Goal: Task Accomplishment & Management: Use online tool/utility

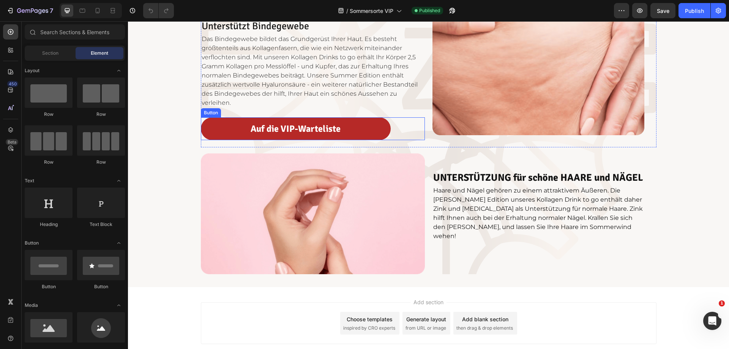
scroll to position [745, 0]
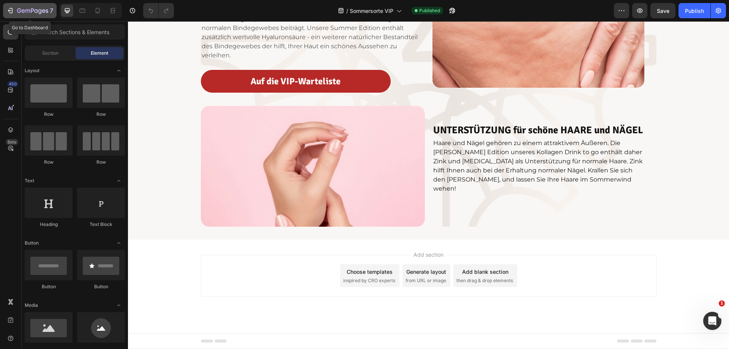
click at [42, 7] on div "7" at bounding box center [35, 10] width 36 height 9
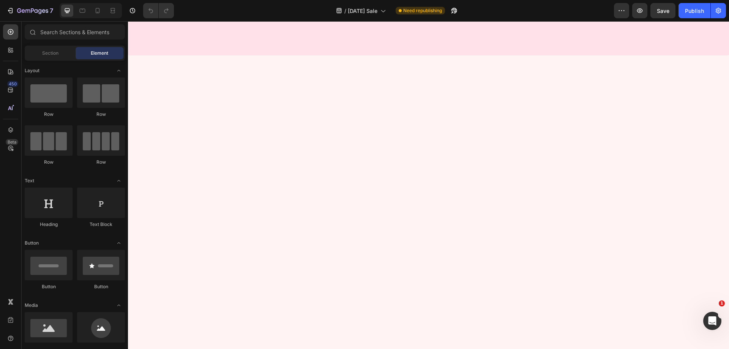
scroll to position [2279, 0]
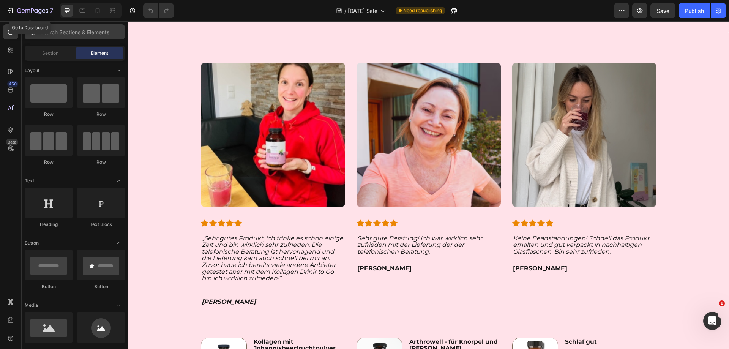
drag, startPoint x: 32, startPoint y: 10, endPoint x: 46, endPoint y: 25, distance: 20.4
click at [32, 10] on icon "button" at bounding box center [32, 11] width 31 height 6
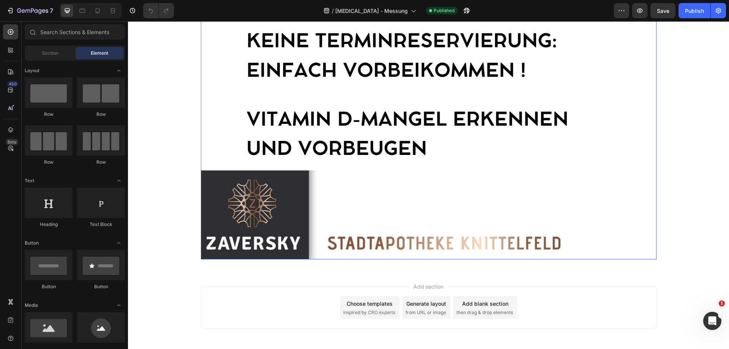
scroll to position [490, 0]
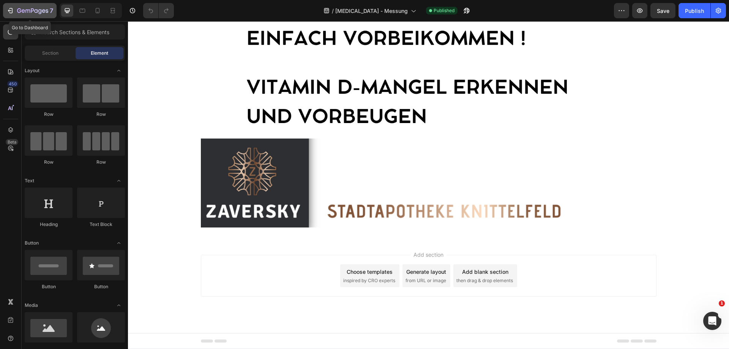
click at [39, 10] on icon "button" at bounding box center [32, 11] width 31 height 6
